Goal: Task Accomplishment & Management: Manage account settings

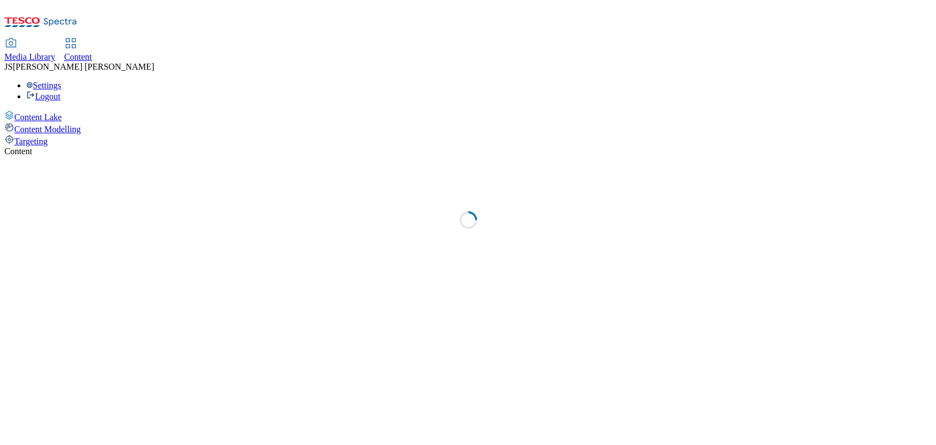
select select "ghs-uk"
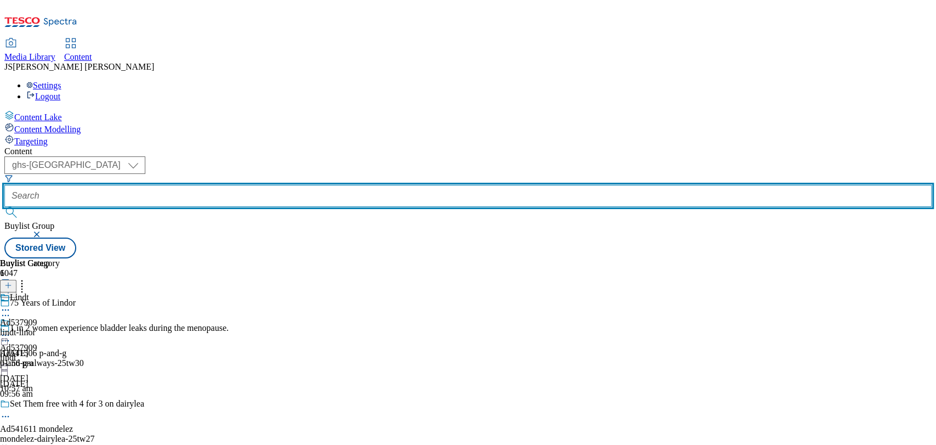
click at [249, 185] on input "text" at bounding box center [467, 196] width 927 height 22
paste input "541755"
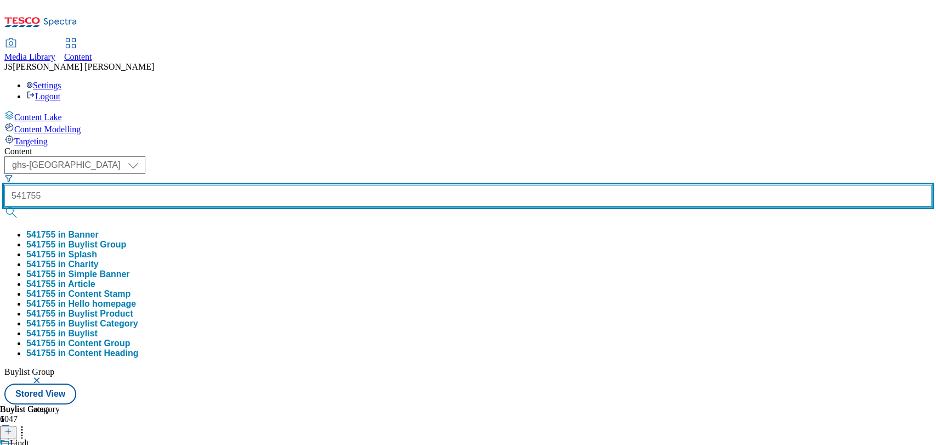
type input "541755"
click at [4, 207] on button "submit" at bounding box center [11, 212] width 15 height 11
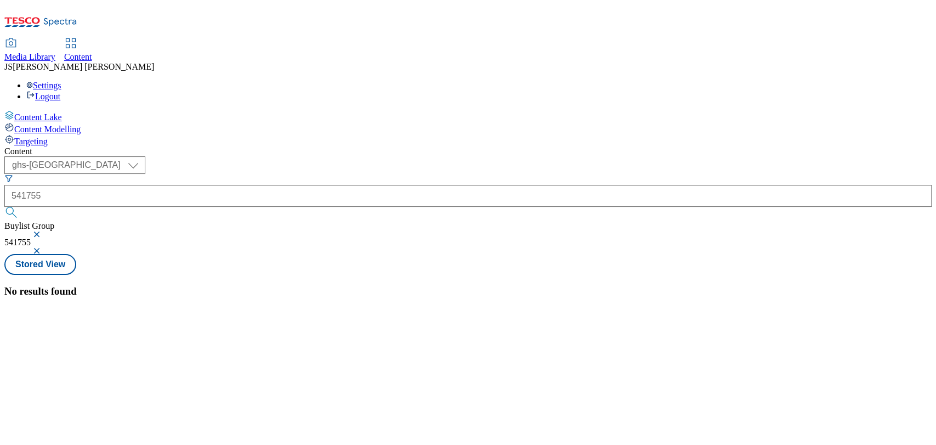
click at [43, 231] on button "button" at bounding box center [37, 234] width 11 height 7
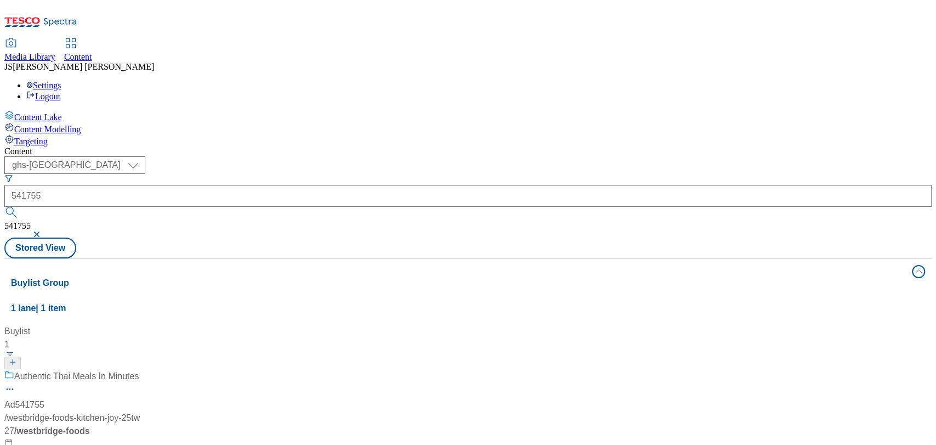
click at [44, 398] on div "Ad541755" at bounding box center [24, 404] width 40 height 13
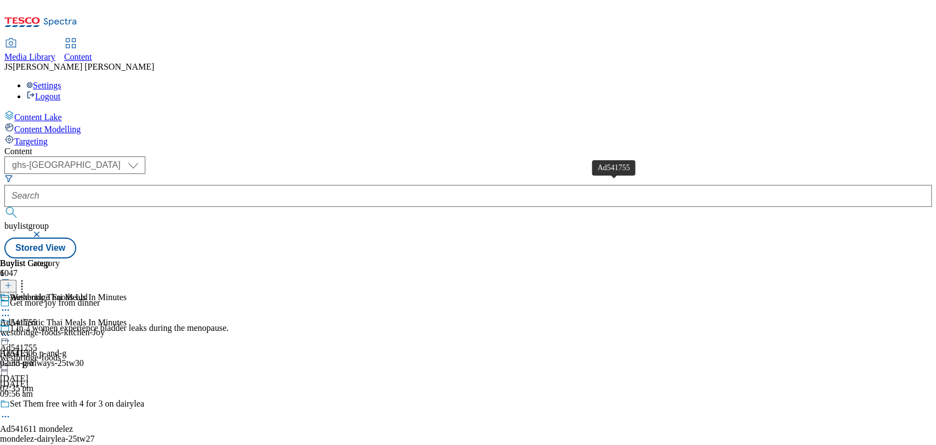
click at [37, 317] on div "Ad541755" at bounding box center [18, 322] width 37 height 10
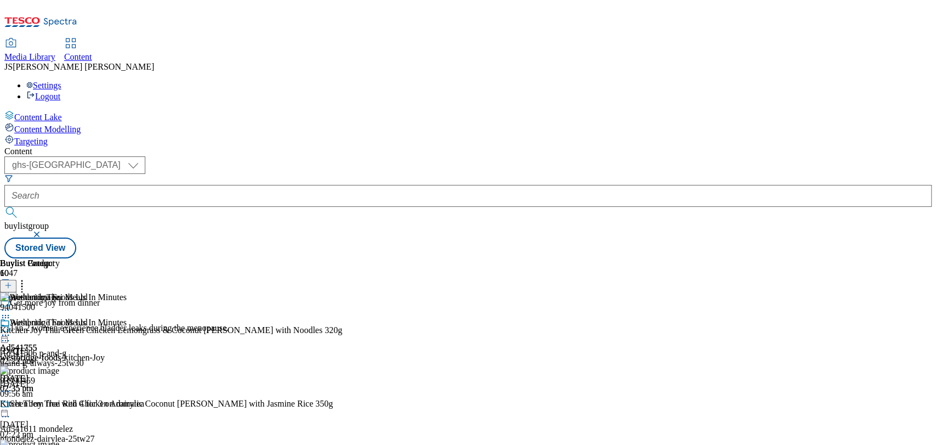
scroll to position [304, 0]
click at [343, 258] on header "Buylist Product 10" at bounding box center [171, 275] width 343 height 34
click at [12, 281] on icon at bounding box center [8, 285] width 8 height 8
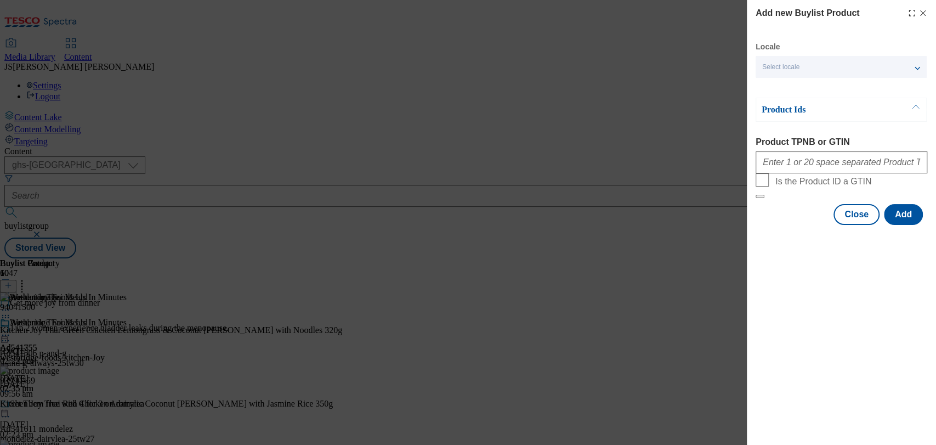
click at [917, 10] on div "Modal" at bounding box center [917, 13] width 20 height 9
click at [923, 10] on icon "Modal" at bounding box center [922, 13] width 9 height 9
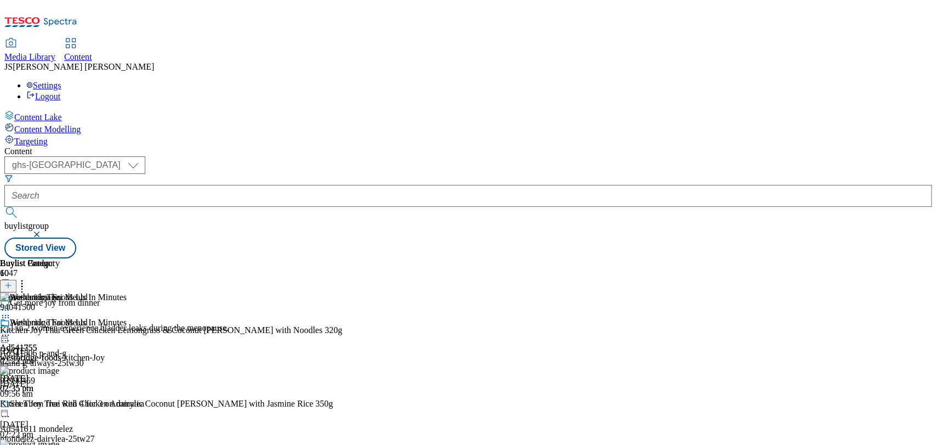
scroll to position [0, 37]
click at [343, 258] on header "Buylist Product 10" at bounding box center [171, 275] width 343 height 34
click at [27, 278] on icon at bounding box center [21, 283] width 11 height 11
click at [11, 329] on icon at bounding box center [5, 334] width 11 height 11
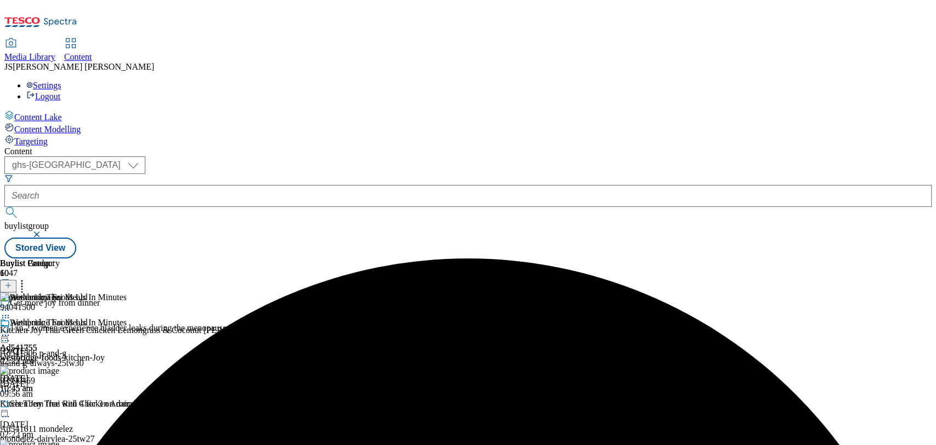
click at [27, 278] on icon at bounding box center [21, 283] width 11 height 11
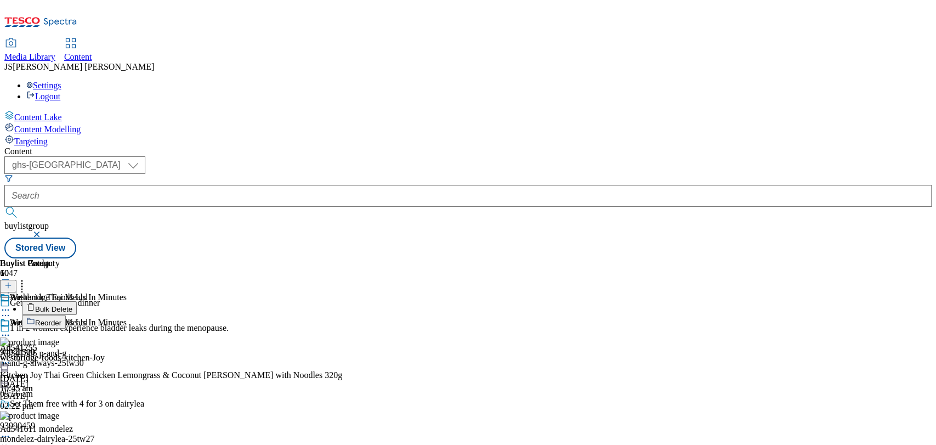
click at [343, 315] on li "Reorder" at bounding box center [182, 322] width 321 height 14
click at [61, 318] on span "Reorder" at bounding box center [48, 322] width 26 height 8
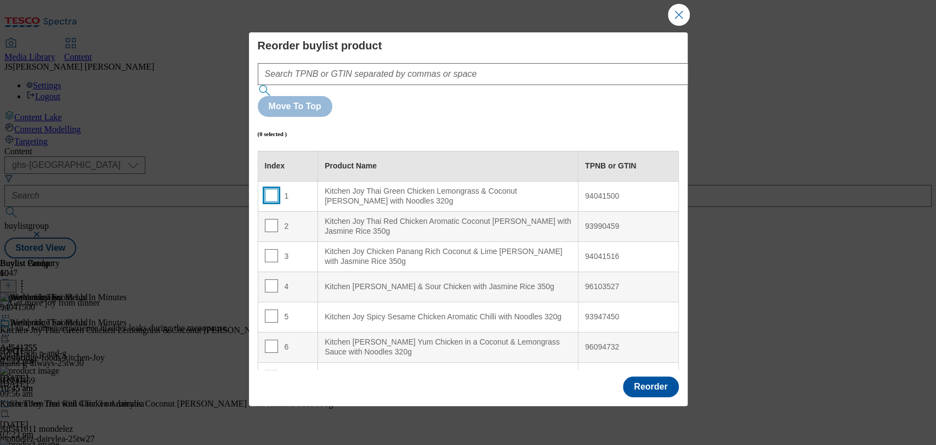
click at [266, 189] on input "Modal" at bounding box center [271, 195] width 13 height 13
checkbox input "true"
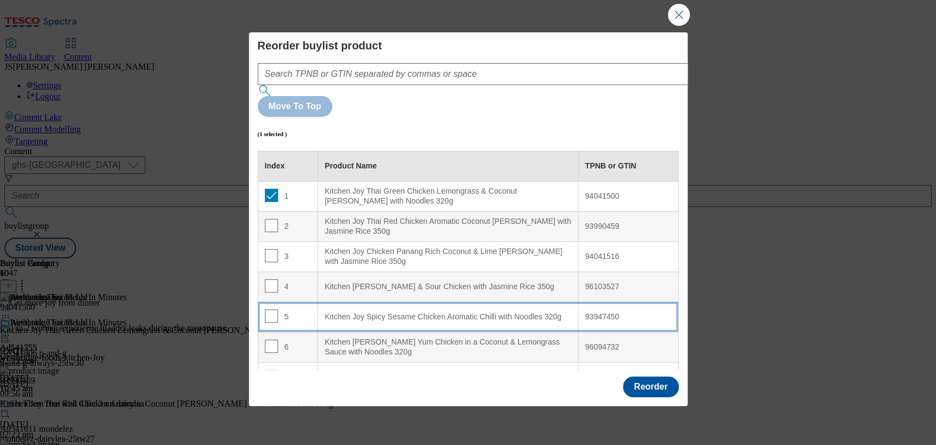
click at [275, 309] on div "5" at bounding box center [288, 317] width 47 height 16
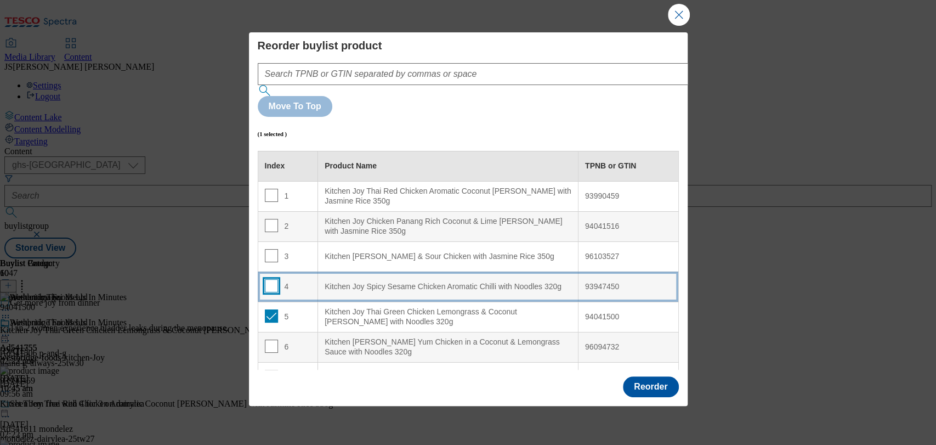
click at [270, 279] on input "Modal" at bounding box center [271, 285] width 13 height 13
checkbox input "true"
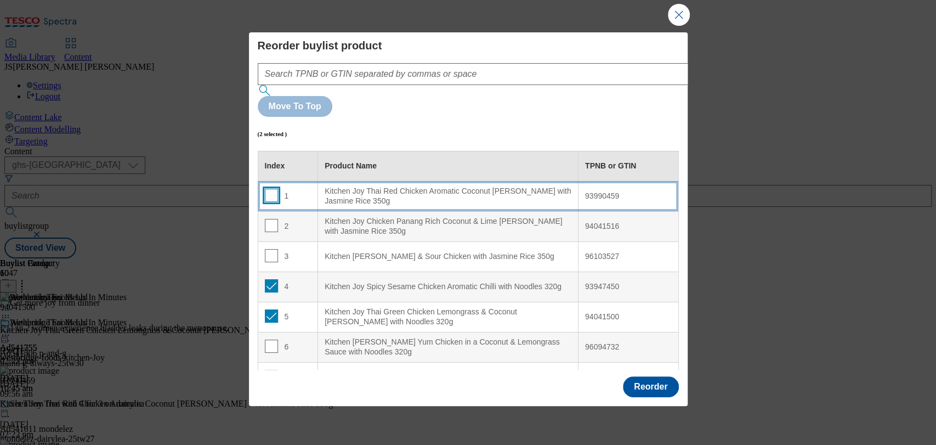
click at [271, 189] on input "Modal" at bounding box center [271, 195] width 13 height 13
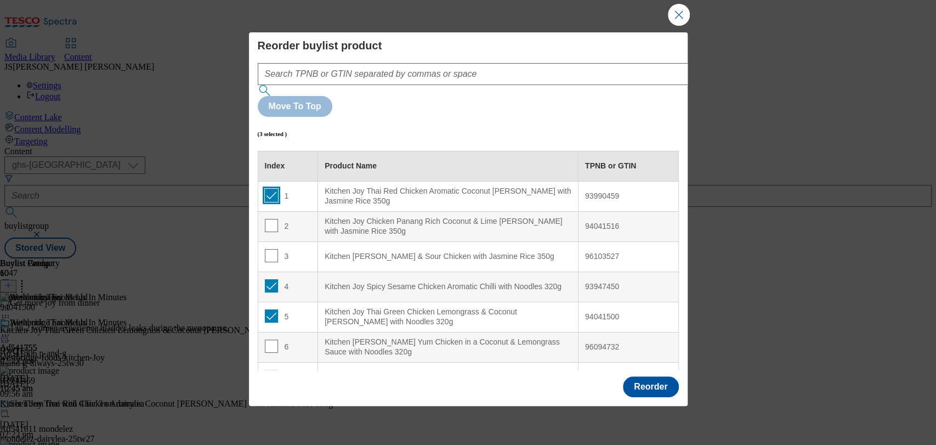
click at [274, 189] on input "Modal" at bounding box center [271, 195] width 13 height 13
checkbox input "false"
click at [598, 282] on div "93947450" at bounding box center [628, 287] width 87 height 10
copy div "93947450"
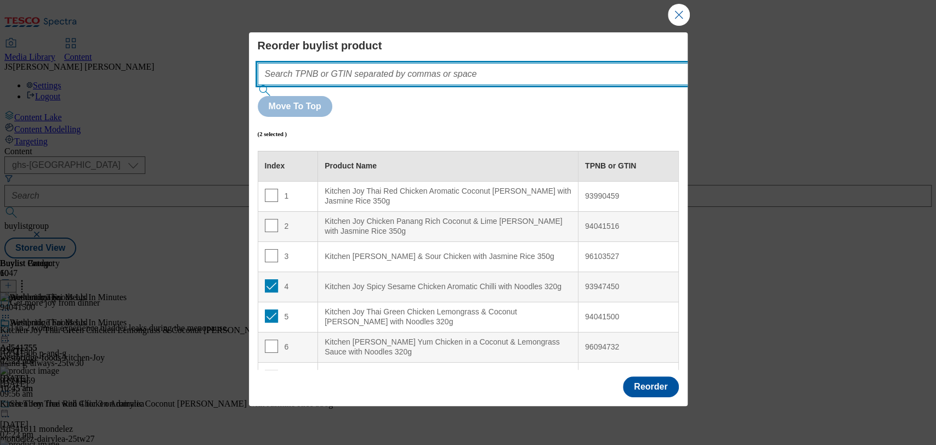
click at [406, 76] on input "Modal" at bounding box center [489, 74] width 463 height 22
paste input "93947450"
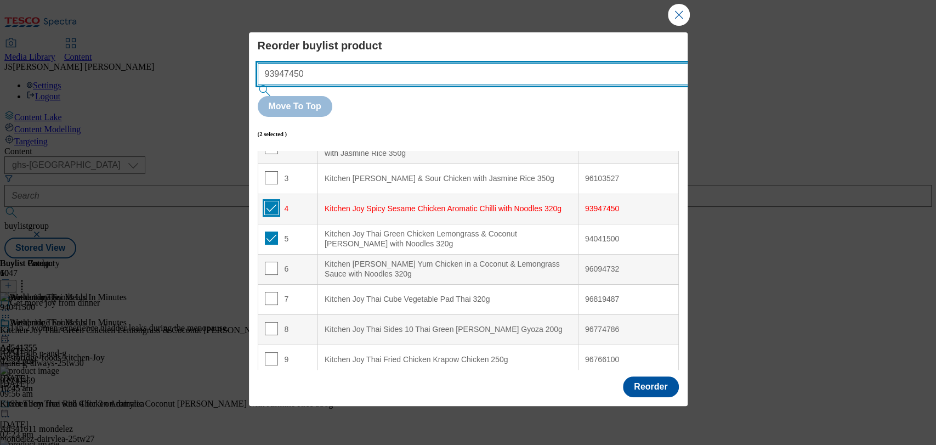
type input "93947450"
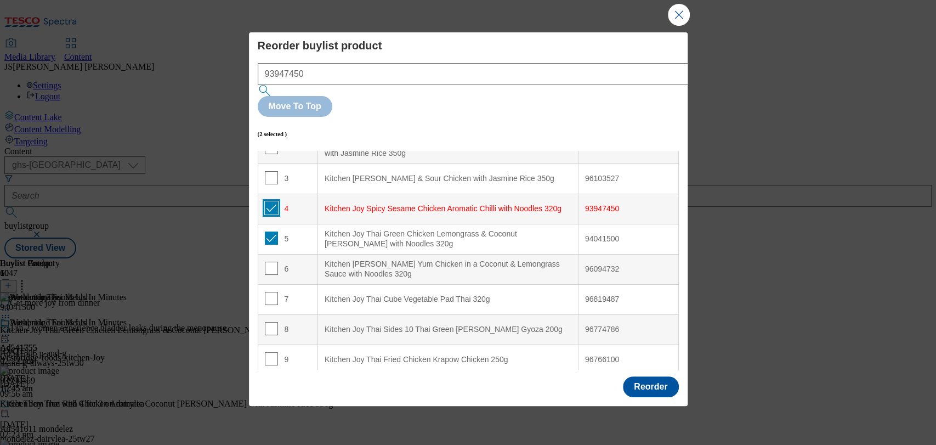
click at [265, 201] on input "Modal" at bounding box center [271, 207] width 13 height 13
checkbox input "false"
click at [267, 224] on td "5" at bounding box center [288, 239] width 60 height 30
click at [272, 231] on input "Modal" at bounding box center [271, 237] width 13 height 13
checkbox input "false"
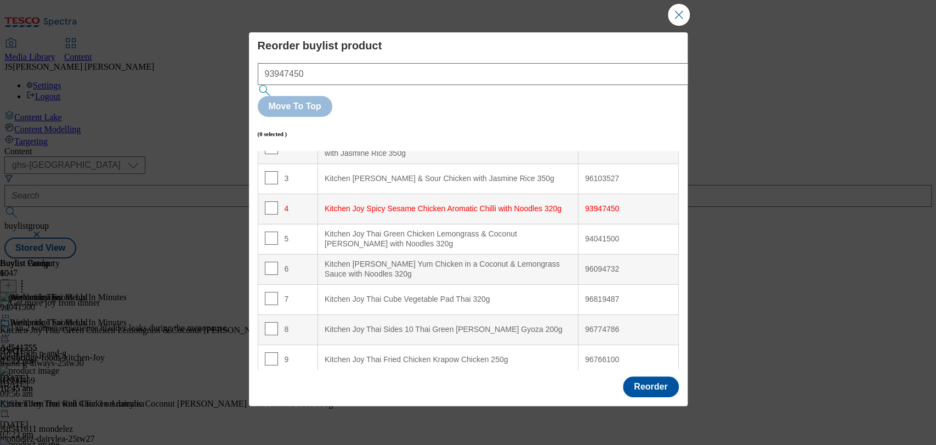
drag, startPoint x: 675, startPoint y: 71, endPoint x: 641, endPoint y: 80, distance: 35.8
click at [667, 96] on div "Move To Top" at bounding box center [468, 106] width 421 height 21
click at [265, 193] on td "4" at bounding box center [288, 208] width 60 height 30
click at [271, 201] on input "Modal" at bounding box center [271, 207] width 13 height 13
checkbox input "true"
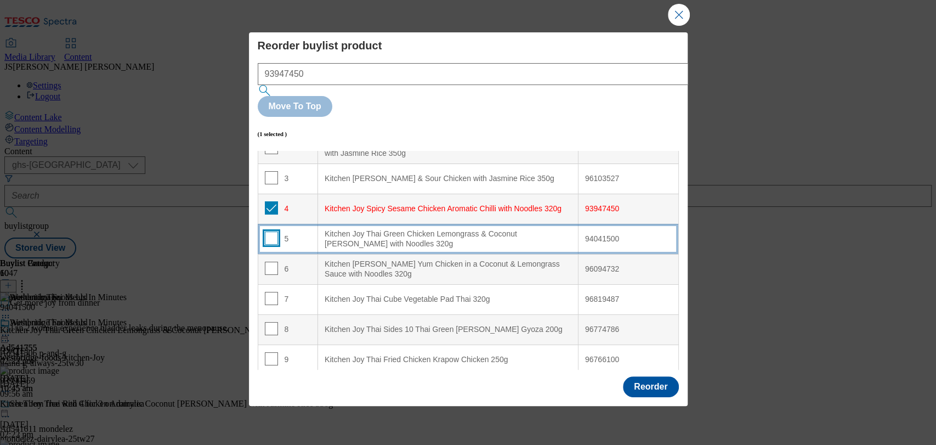
click at [267, 231] on input "Modal" at bounding box center [271, 237] width 13 height 13
checkbox input "true"
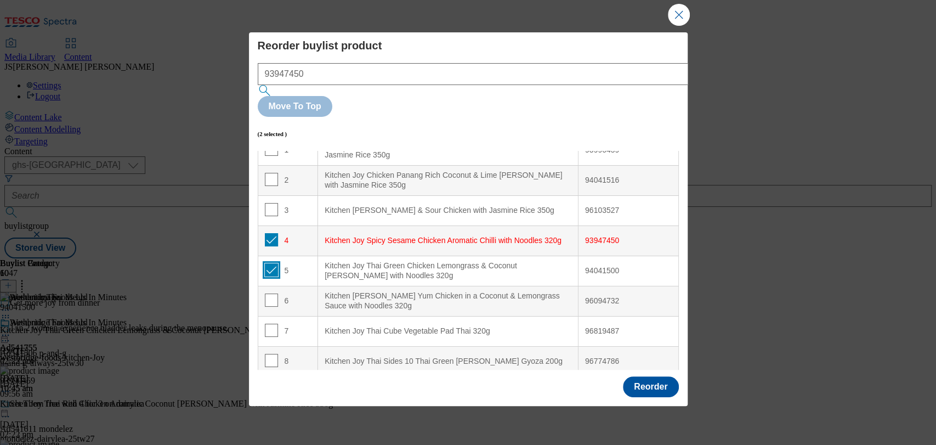
scroll to position [0, 0]
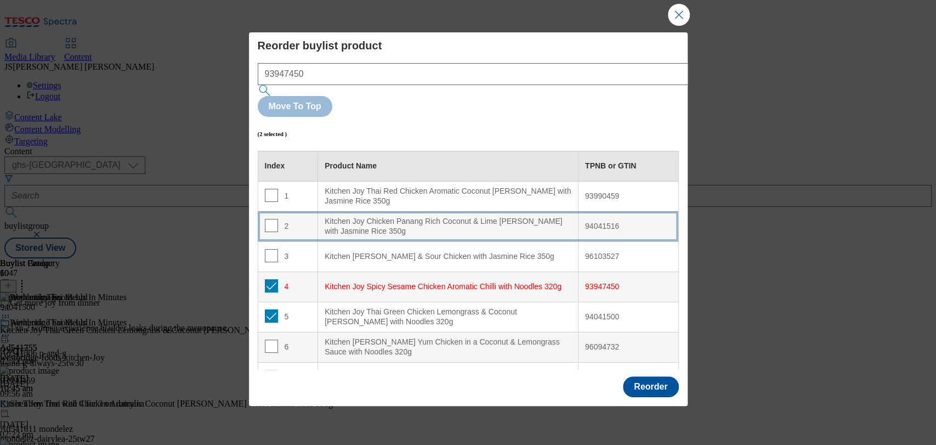
click at [279, 219] on div "2" at bounding box center [288, 227] width 47 height 16
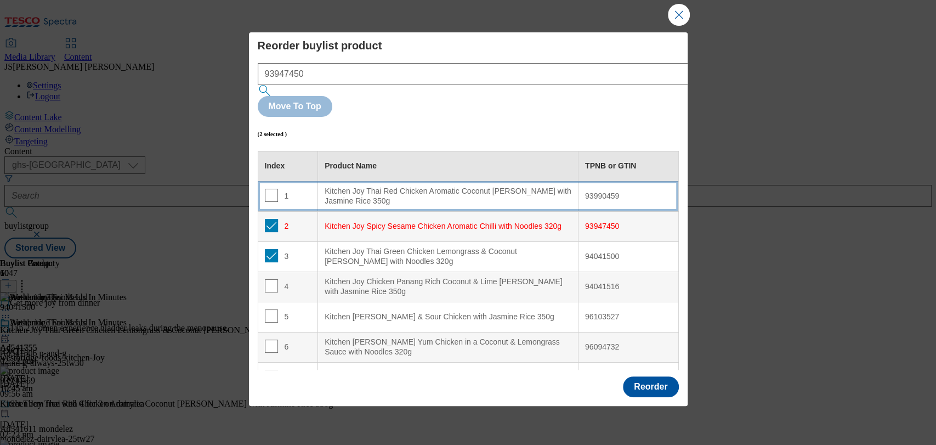
click at [263, 181] on td "1" at bounding box center [288, 196] width 60 height 30
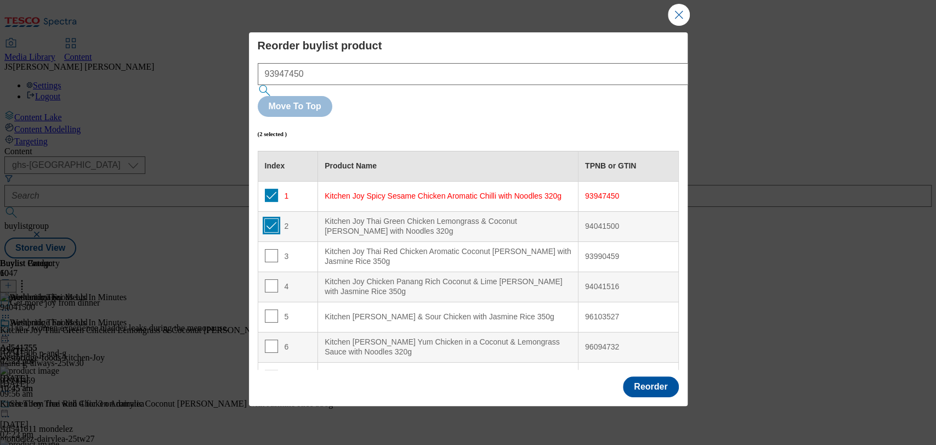
click at [268, 219] on input "Modal" at bounding box center [271, 225] width 13 height 13
checkbox input "false"
click at [266, 189] on input "Modal" at bounding box center [271, 195] width 13 height 13
checkbox input "false"
click at [272, 279] on input "Modal" at bounding box center [271, 285] width 13 height 13
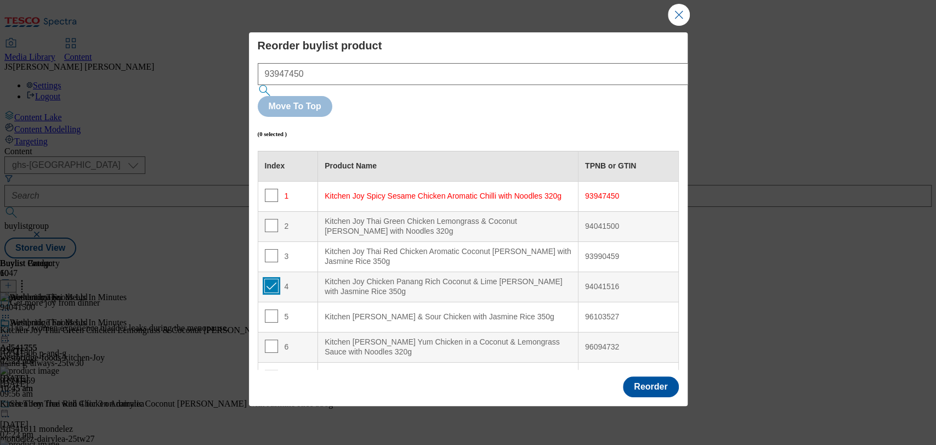
checkbox input "true"
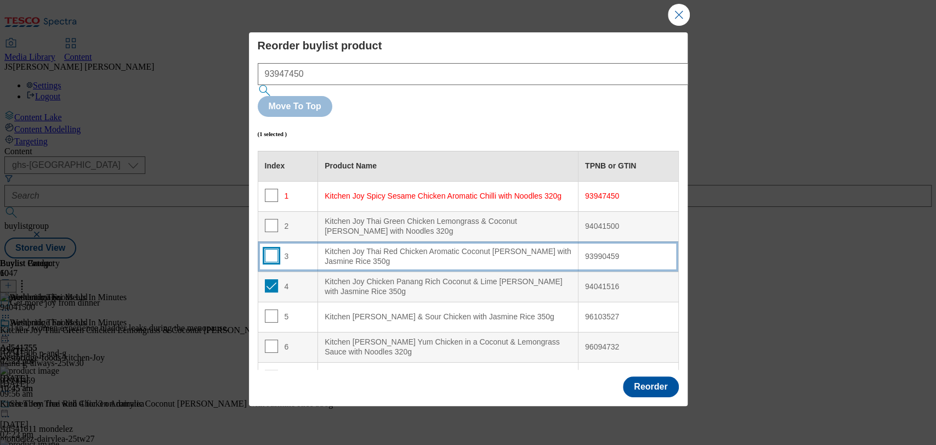
click at [270, 249] on input "Modal" at bounding box center [271, 255] width 13 height 13
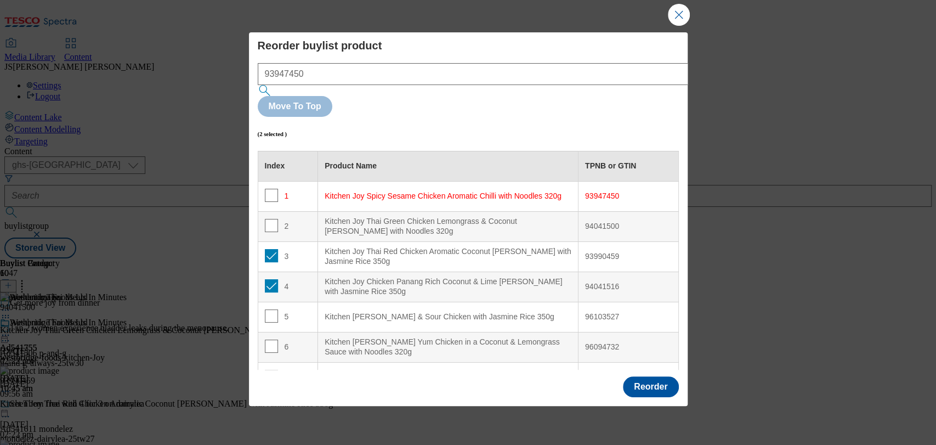
click at [311, 241] on td "3" at bounding box center [288, 256] width 60 height 30
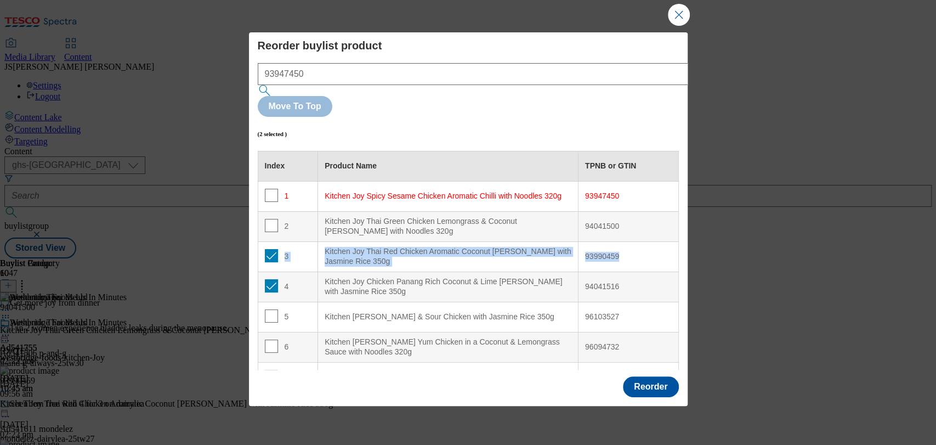
drag, startPoint x: 300, startPoint y: 209, endPoint x: 304, endPoint y: 232, distance: 24.0
click at [304, 232] on tbody "1 Kitchen Joy Spicy Sesame Chicken Aromatic Chilli with Noodles 320g 93947450 2…" at bounding box center [468, 331] width 420 height 301
click at [304, 279] on div "4" at bounding box center [288, 287] width 47 height 16
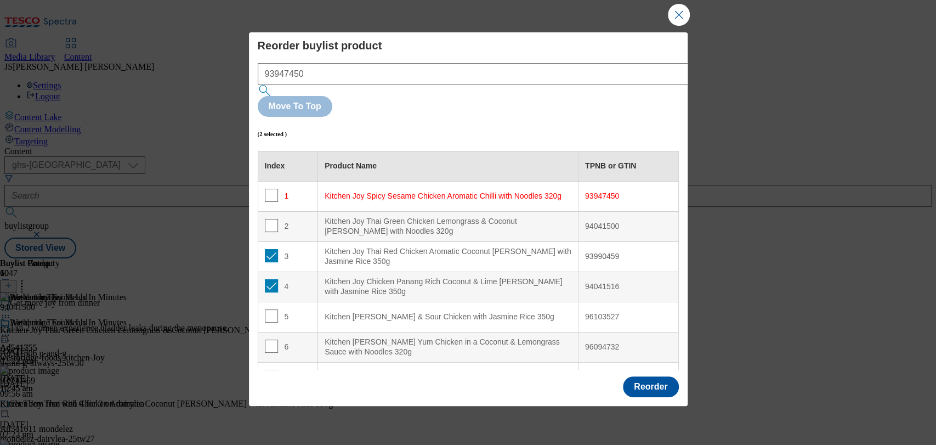
drag, startPoint x: 295, startPoint y: 234, endPoint x: 283, endPoint y: 235, distance: 12.7
click at [295, 279] on div "4" at bounding box center [288, 287] width 47 height 16
click at [265, 249] on input "Modal" at bounding box center [271, 255] width 13 height 13
checkbox input "false"
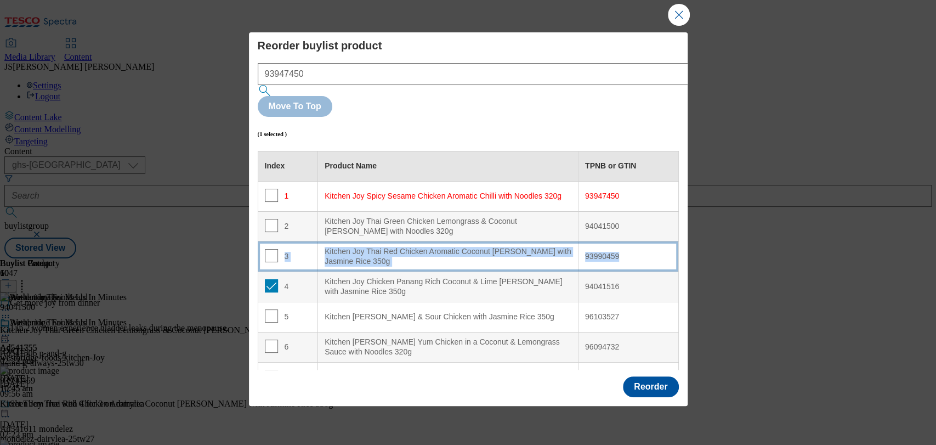
drag, startPoint x: 299, startPoint y: 232, endPoint x: 298, endPoint y: 207, distance: 25.2
click at [298, 207] on tbody "1 Kitchen Joy Spicy Sesame Chicken Aromatic Chilli with Noodles 320g 93947450 2…" at bounding box center [468, 331] width 420 height 301
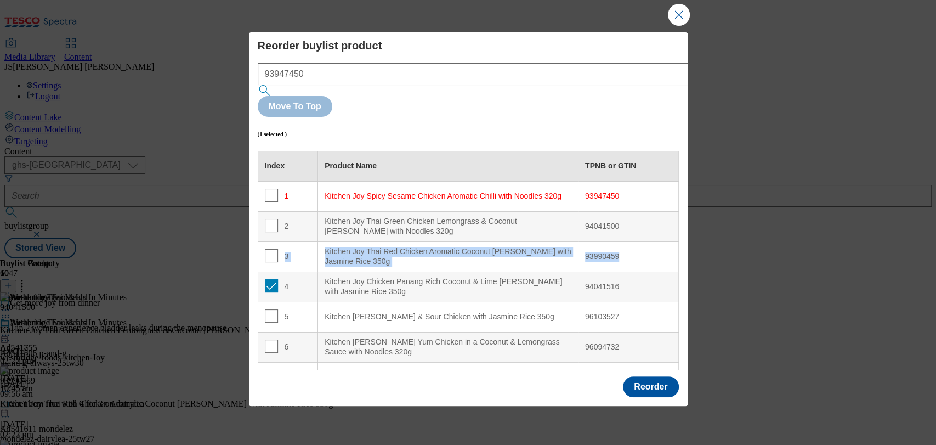
click at [275, 279] on div "4" at bounding box center [288, 287] width 47 height 16
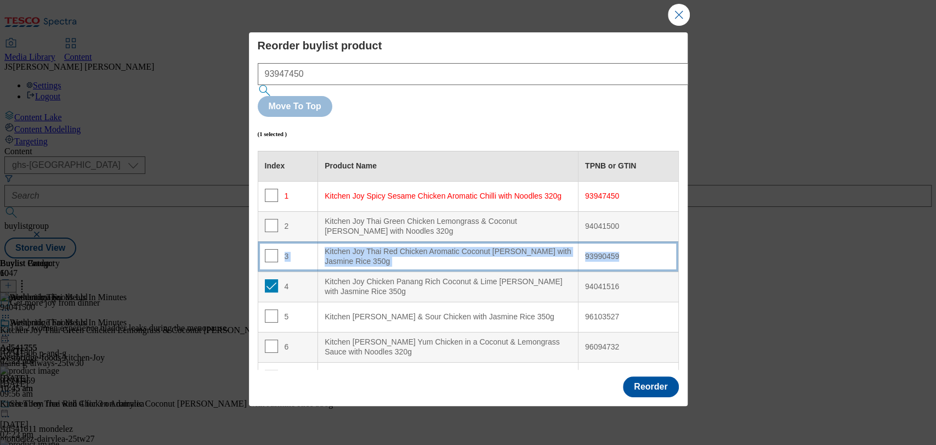
click at [282, 249] on div "3" at bounding box center [288, 257] width 47 height 16
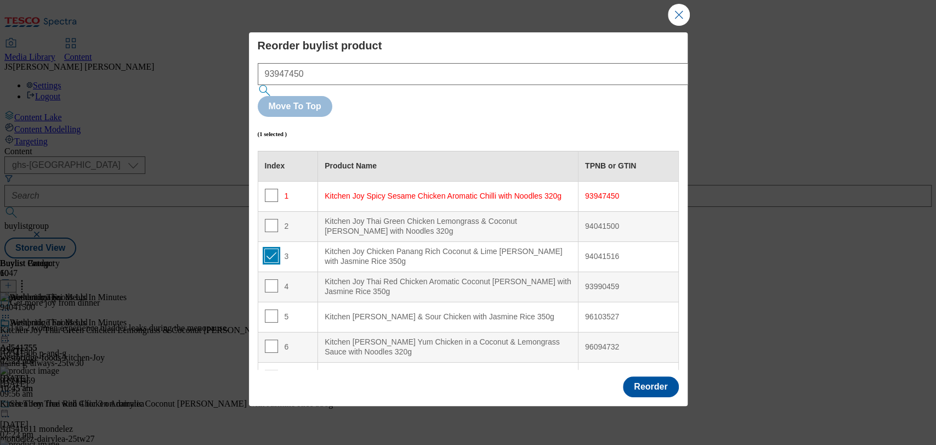
click at [270, 249] on input "Modal" at bounding box center [271, 255] width 13 height 13
checkbox input "true"
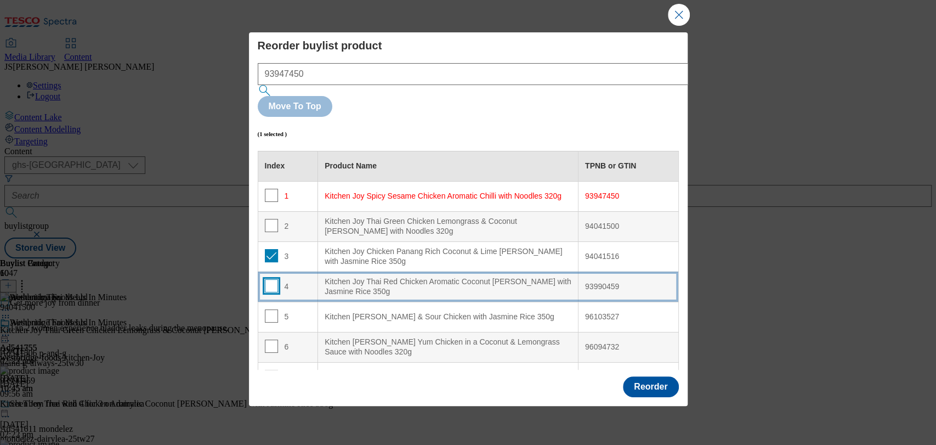
click at [267, 279] on input "Modal" at bounding box center [271, 285] width 13 height 13
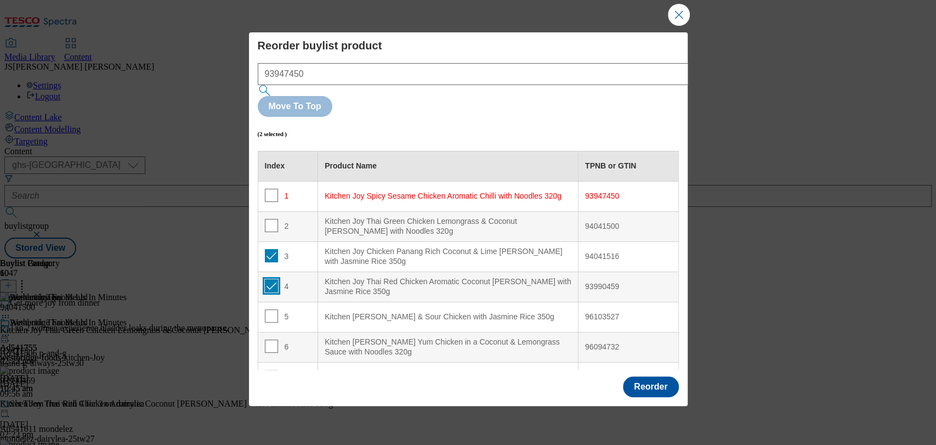
click at [267, 279] on input "Modal" at bounding box center [271, 285] width 13 height 13
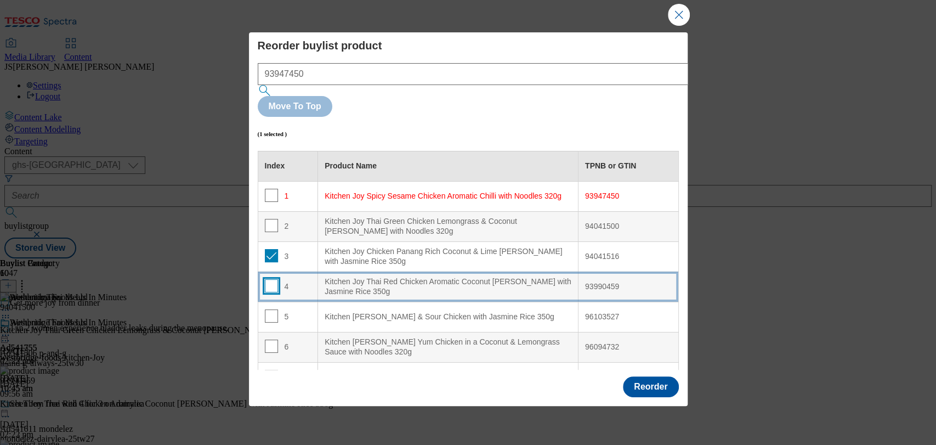
click at [267, 279] on input "Modal" at bounding box center [271, 285] width 13 height 13
checkbox input "true"
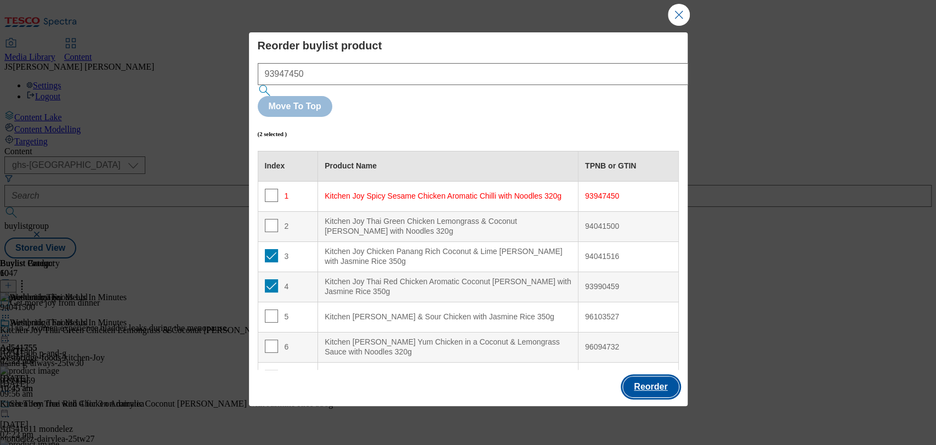
click at [653, 377] on button "Reorder" at bounding box center [650, 386] width 55 height 21
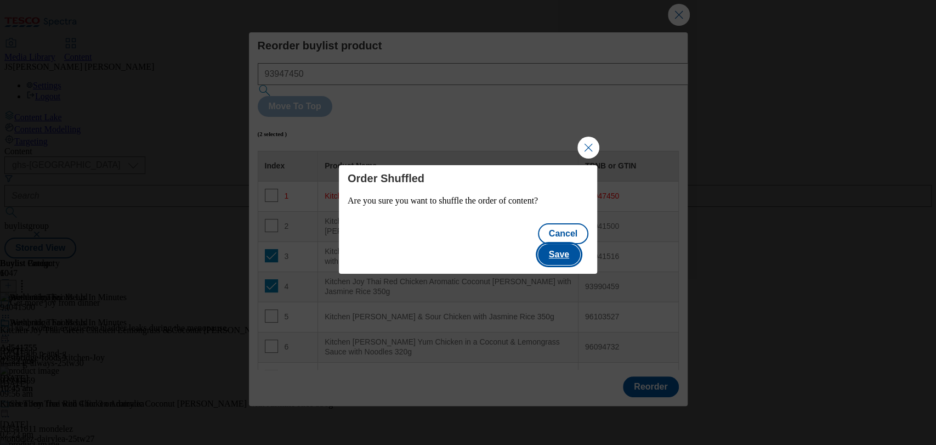
click at [566, 244] on button "Save" at bounding box center [559, 254] width 42 height 21
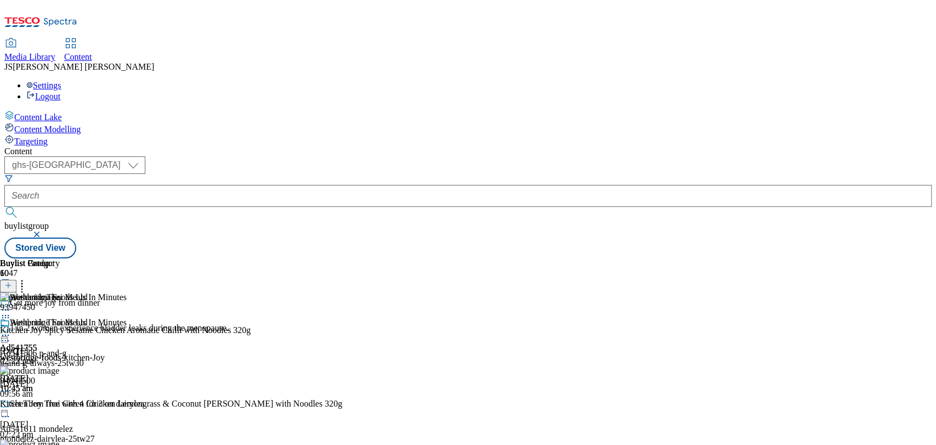
click at [11, 329] on icon at bounding box center [5, 334] width 11 height 11
click at [62, 440] on button "Publish" at bounding box center [42, 446] width 41 height 13
